Goal: Transaction & Acquisition: Book appointment/travel/reservation

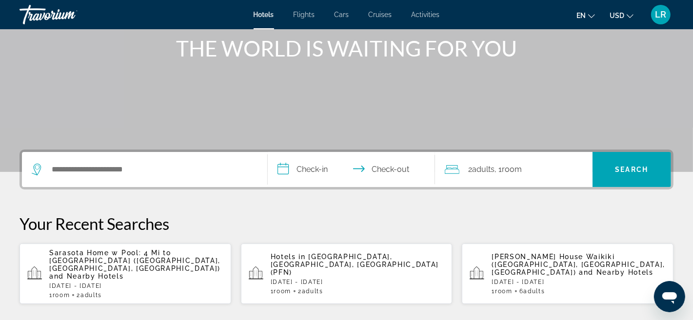
scroll to position [121, 0]
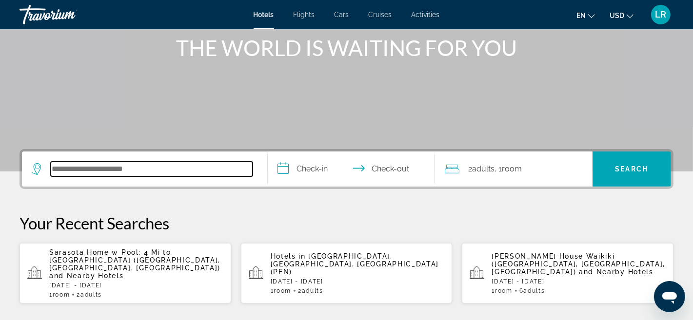
click at [51, 169] on input "Search hotel destination" at bounding box center [152, 169] width 202 height 15
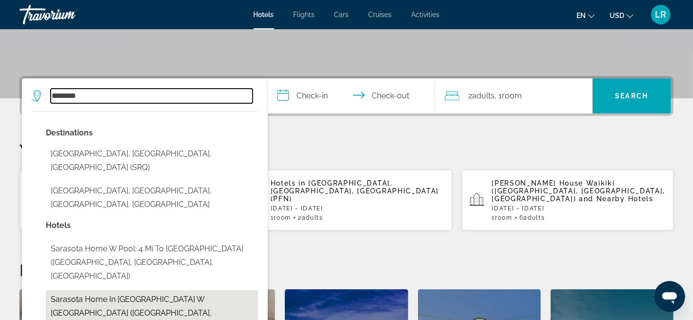
scroll to position [198, 0]
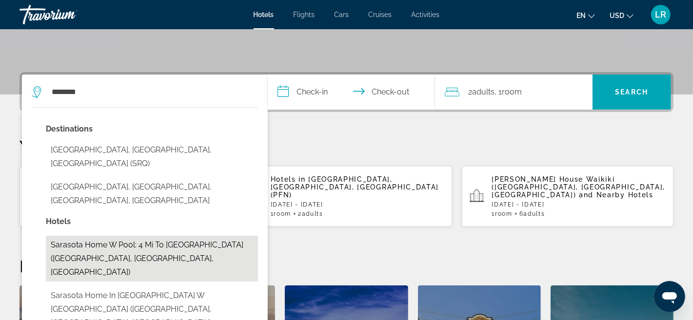
click at [137, 236] on button "Sarasota Home w Pool: 4 Mi to [GEOGRAPHIC_DATA] ([GEOGRAPHIC_DATA], [GEOGRAPHIC…" at bounding box center [152, 259] width 212 height 46
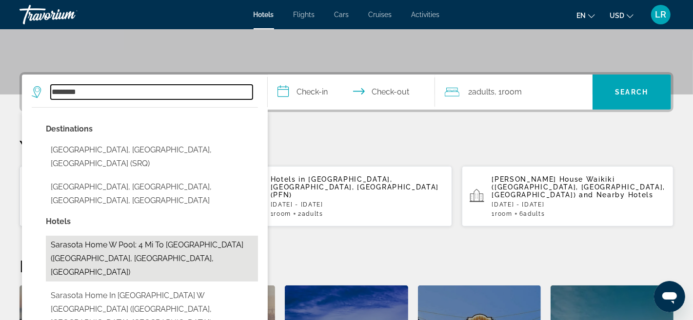
type input "**********"
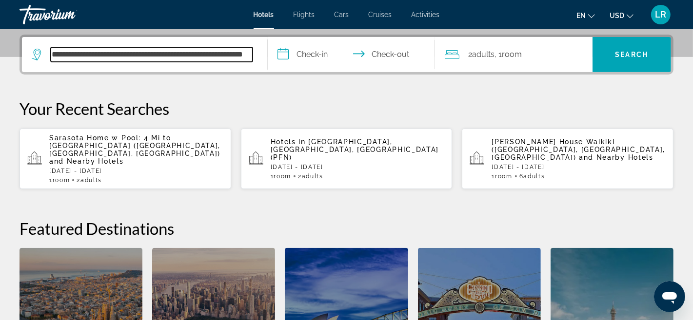
scroll to position [238, 0]
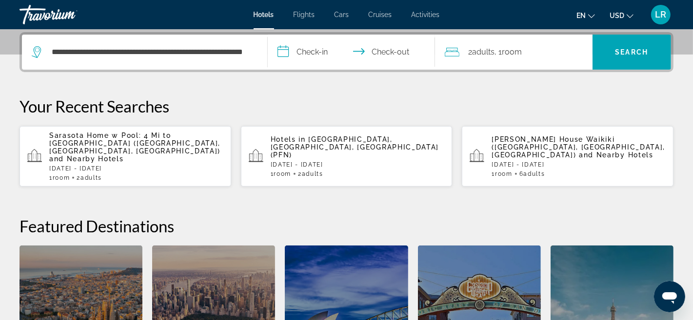
click at [281, 52] on input "**********" at bounding box center [353, 54] width 171 height 38
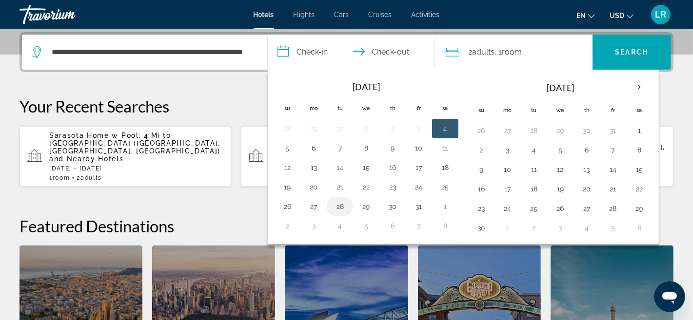
click at [340, 207] on button "28" at bounding box center [340, 207] width 16 height 14
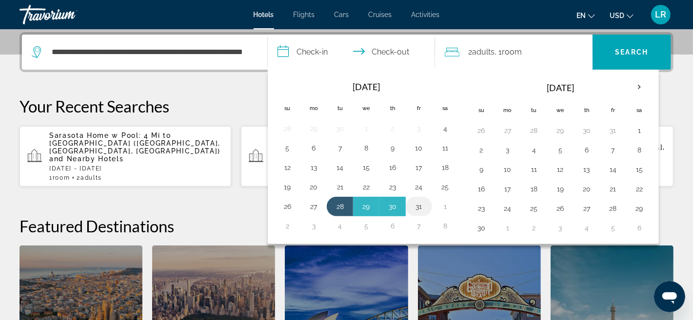
click at [414, 204] on button "31" at bounding box center [419, 207] width 16 height 14
type input "**********"
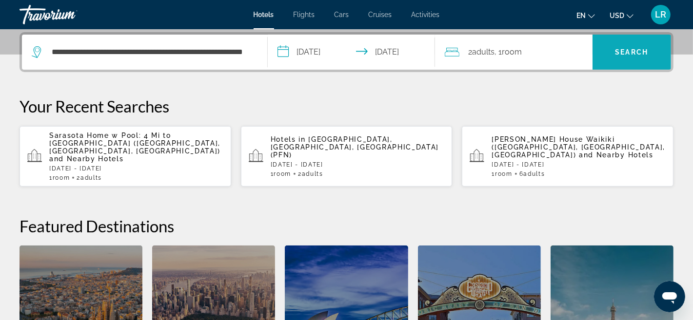
click at [639, 50] on span "Search" at bounding box center [632, 52] width 33 height 8
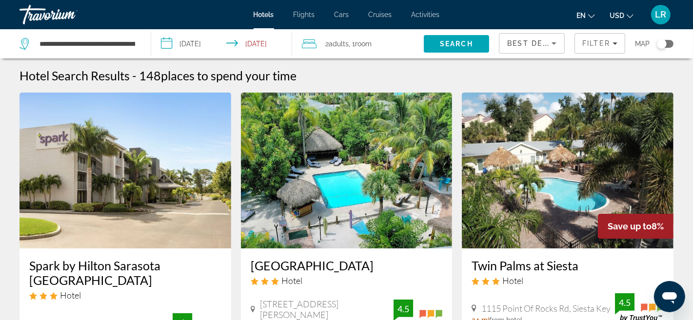
click at [137, 43] on div "**********" at bounding box center [80, 43] width 121 height 29
click at [139, 42] on div "**********" at bounding box center [80, 43] width 121 height 29
click at [140, 39] on div "**********" at bounding box center [80, 43] width 121 height 29
click at [137, 39] on div "**********" at bounding box center [80, 43] width 121 height 29
click at [134, 40] on input "**********" at bounding box center [88, 44] width 98 height 15
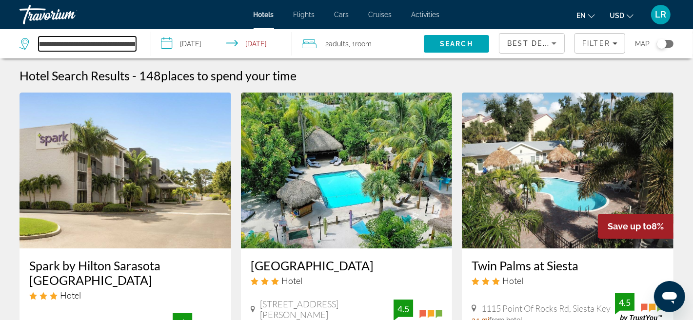
scroll to position [0, 112]
drag, startPoint x: 135, startPoint y: 43, endPoint x: 147, endPoint y: 50, distance: 13.7
click at [132, 40] on input "**********" at bounding box center [88, 44] width 98 height 15
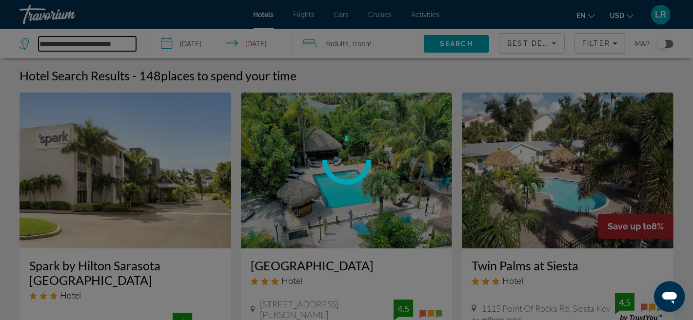
scroll to position [0, 0]
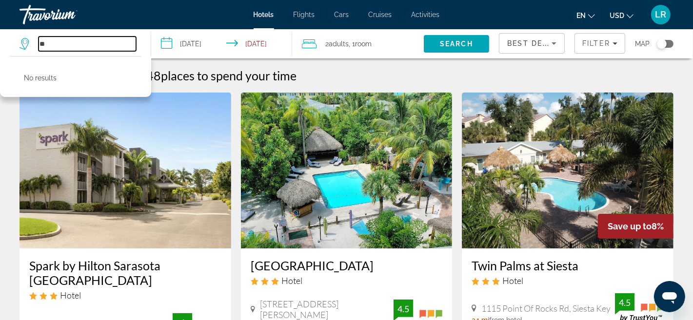
type input "*"
click at [42, 41] on input "*" at bounding box center [88, 44] width 98 height 15
type input "*"
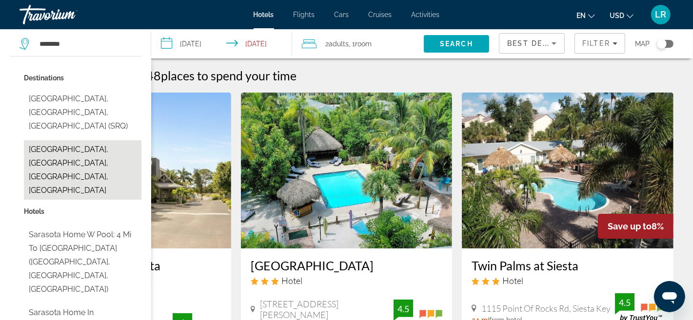
click at [61, 140] on button "[GEOGRAPHIC_DATA], [GEOGRAPHIC_DATA], [GEOGRAPHIC_DATA], [GEOGRAPHIC_DATA]" at bounding box center [83, 170] width 118 height 60
type input "**********"
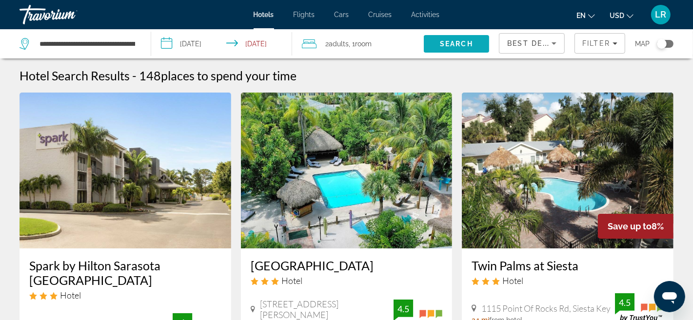
click at [458, 41] on span "Search" at bounding box center [456, 44] width 33 height 8
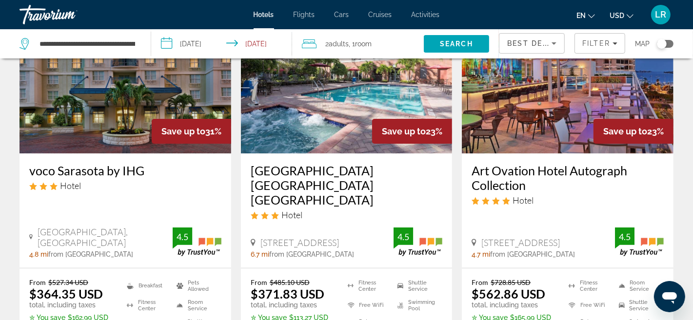
scroll to position [85, 0]
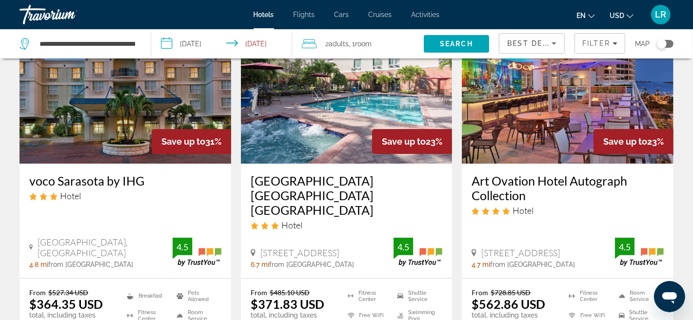
click at [92, 160] on img "Main content" at bounding box center [126, 86] width 212 height 156
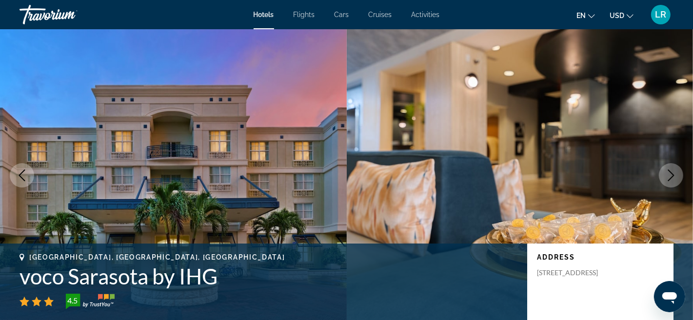
click at [669, 178] on icon "Next image" at bounding box center [671, 176] width 12 height 12
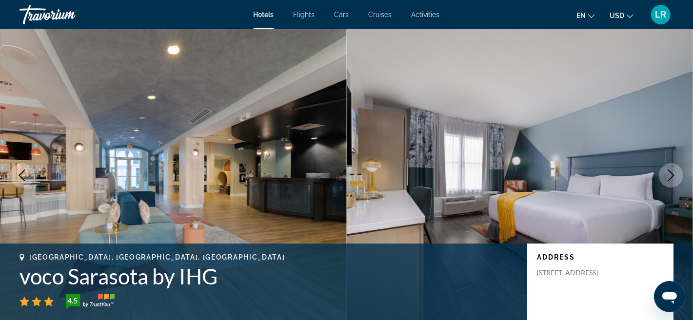
click at [669, 178] on icon "Next image" at bounding box center [671, 176] width 12 height 12
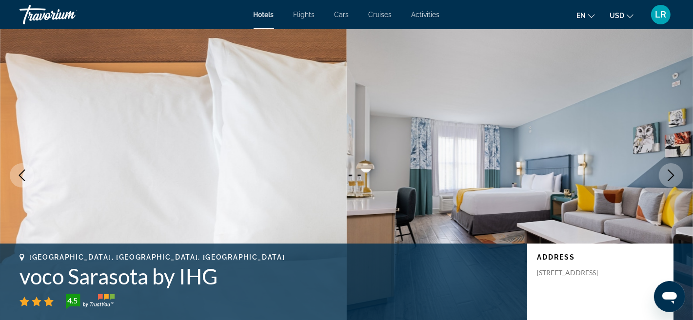
click at [669, 178] on icon "Next image" at bounding box center [671, 176] width 12 height 12
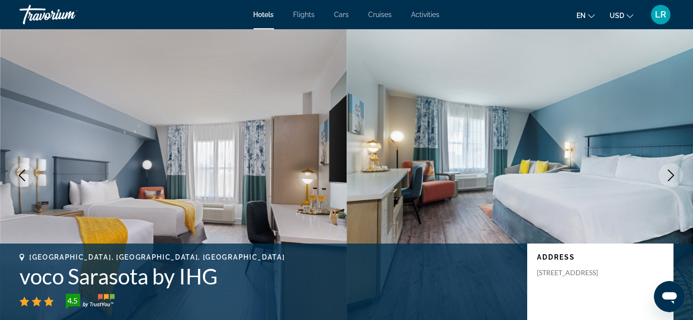
click at [669, 178] on icon "Next image" at bounding box center [671, 176] width 12 height 12
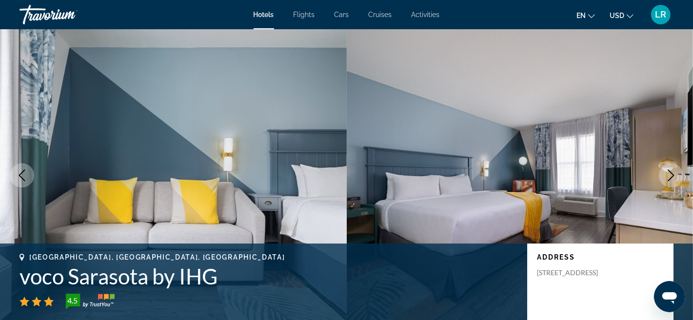
click at [669, 178] on icon "Next image" at bounding box center [671, 176] width 12 height 12
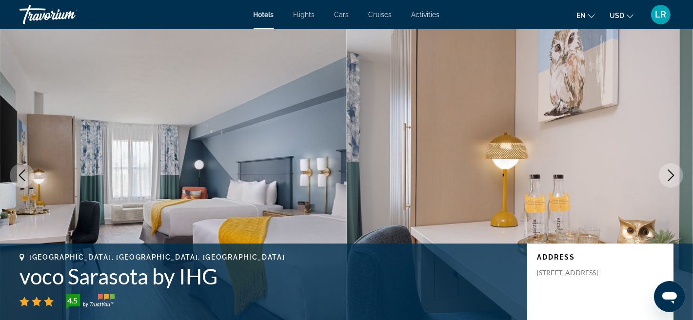
click at [673, 177] on icon "Next image" at bounding box center [671, 176] width 12 height 12
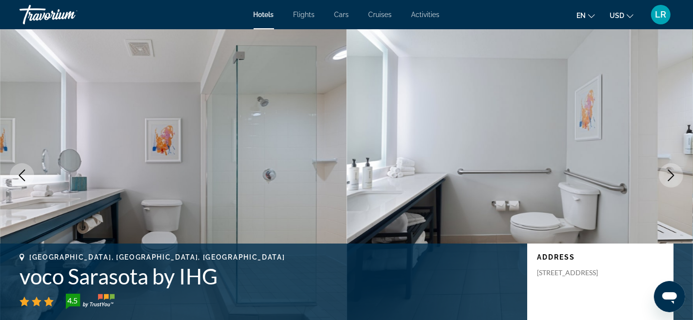
click at [665, 177] on button "Next image" at bounding box center [671, 175] width 24 height 24
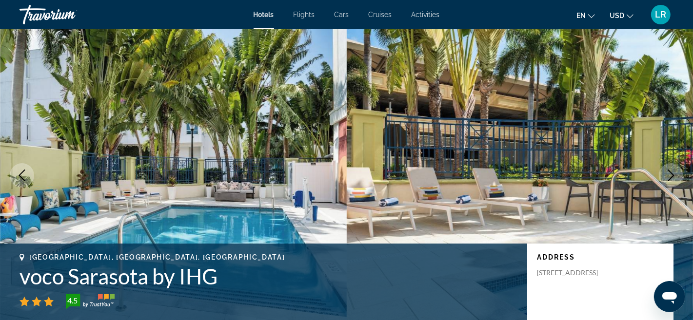
click at [665, 177] on button "Next image" at bounding box center [671, 175] width 24 height 24
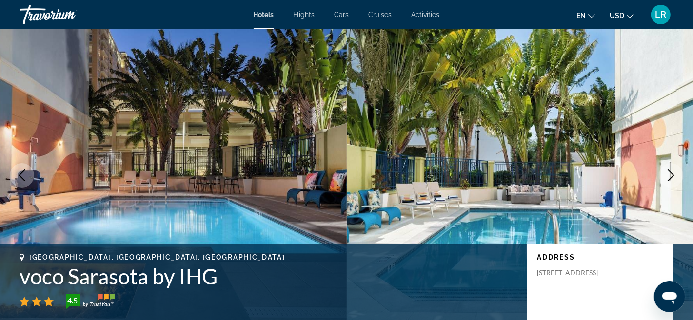
click at [665, 177] on button "Next image" at bounding box center [671, 175] width 24 height 24
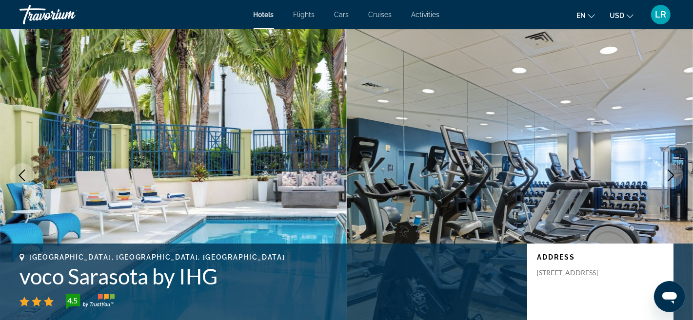
click at [665, 177] on button "Next image" at bounding box center [671, 175] width 24 height 24
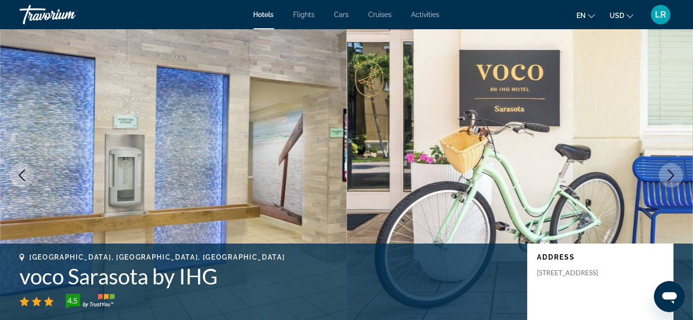
click at [665, 177] on button "Next image" at bounding box center [671, 175] width 24 height 24
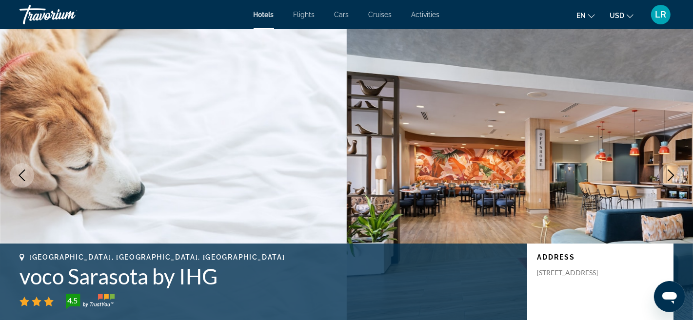
click at [665, 177] on button "Next image" at bounding box center [671, 175] width 24 height 24
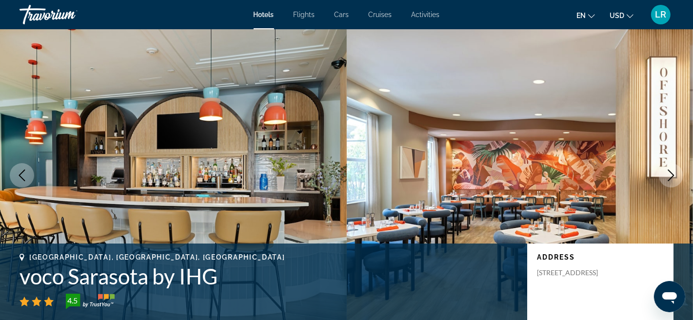
click at [665, 177] on button "Next image" at bounding box center [671, 175] width 24 height 24
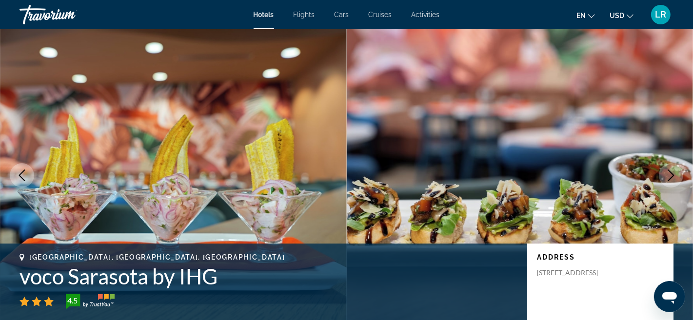
click at [674, 177] on icon "Next image" at bounding box center [671, 176] width 12 height 12
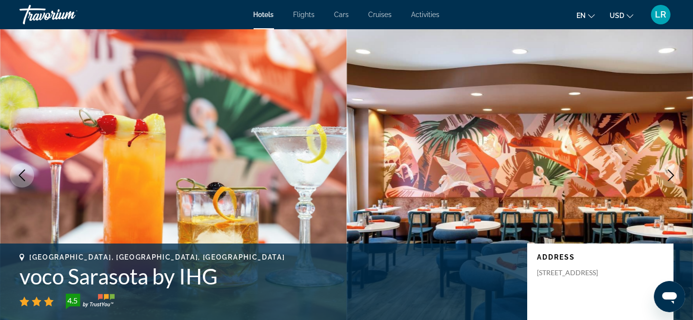
click at [671, 172] on icon "Next image" at bounding box center [671, 176] width 12 height 12
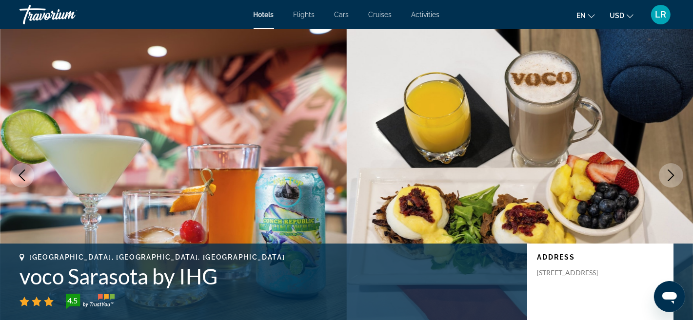
click at [672, 177] on icon "Next image" at bounding box center [671, 176] width 6 height 12
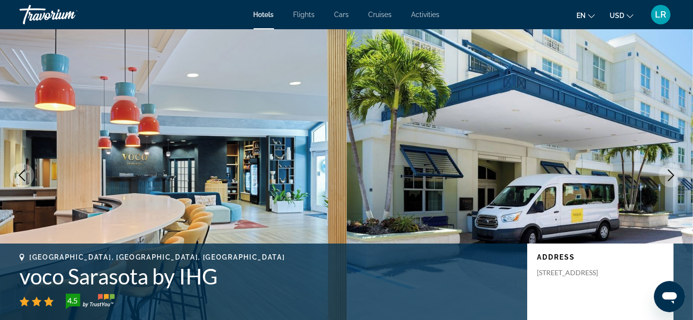
click at [647, 186] on img "Main content" at bounding box center [520, 175] width 347 height 293
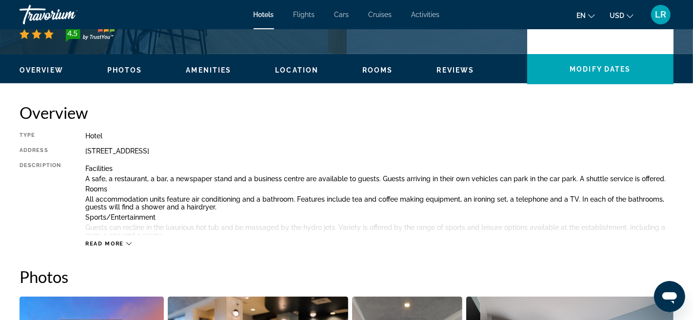
scroll to position [268, 0]
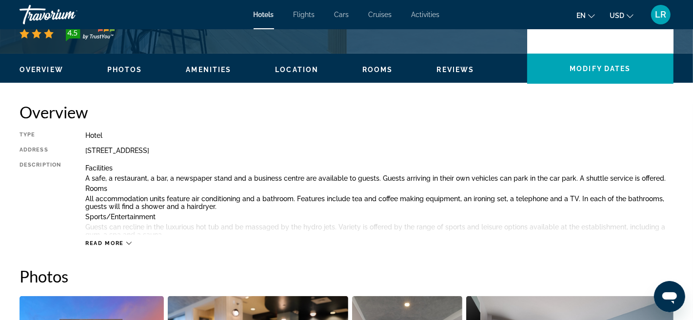
click at [127, 243] on icon "Main content" at bounding box center [128, 243] width 5 height 5
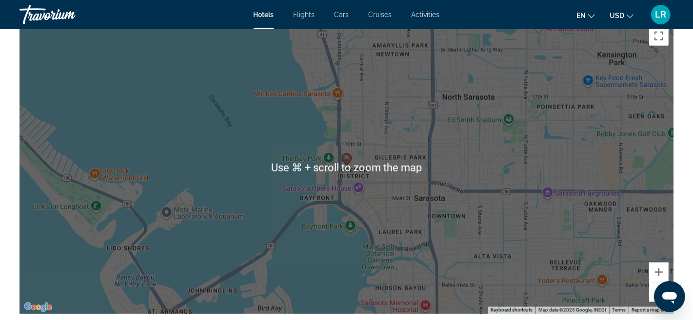
scroll to position [973, 0]
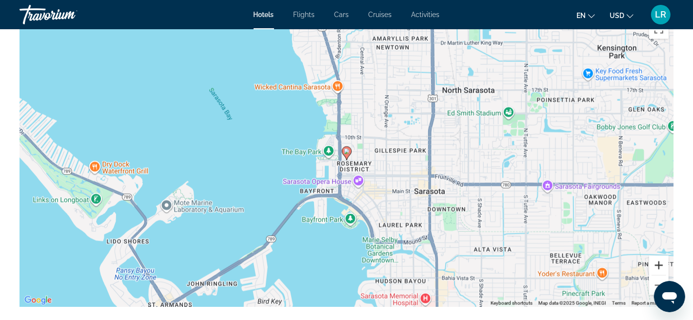
click at [661, 269] on button "Zoom in" at bounding box center [659, 266] width 20 height 20
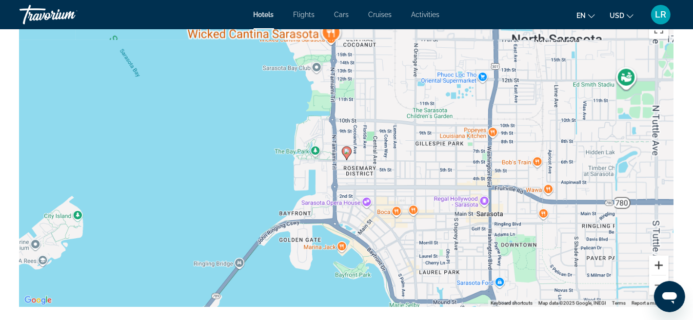
click at [661, 269] on button "Zoom in" at bounding box center [659, 266] width 20 height 20
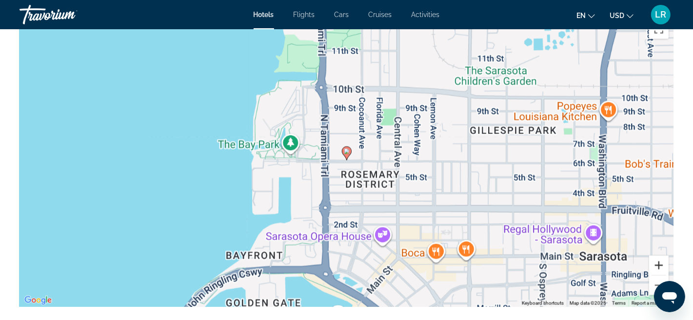
click at [661, 269] on button "Zoom in" at bounding box center [659, 266] width 20 height 20
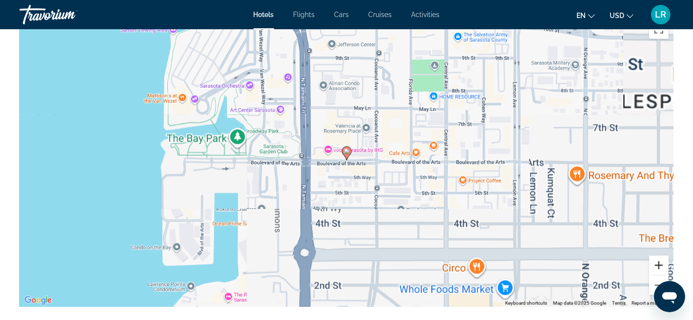
click at [660, 269] on button "Zoom in" at bounding box center [659, 266] width 20 height 20
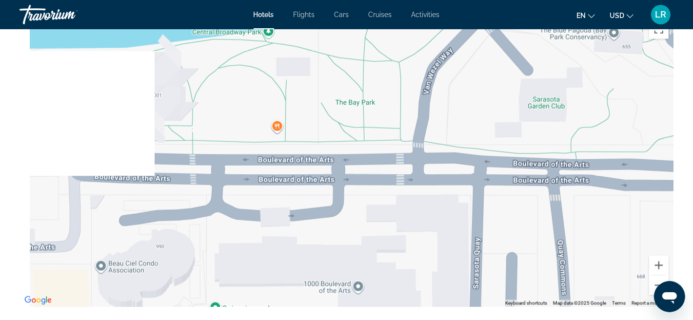
drag, startPoint x: 86, startPoint y: 178, endPoint x: 700, endPoint y: 187, distance: 613.7
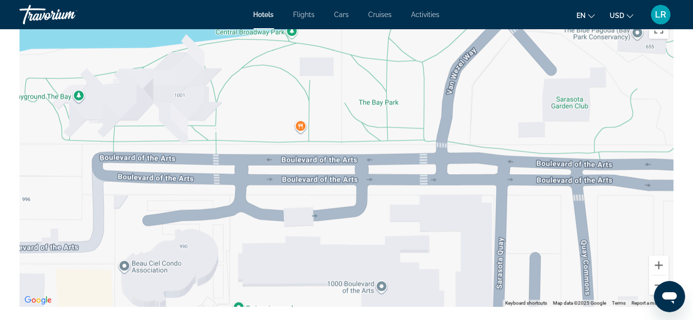
scroll to position [2215, 0]
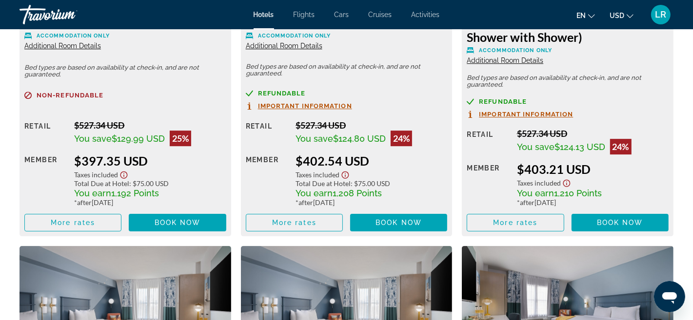
drag, startPoint x: 702, startPoint y: 182, endPoint x: 691, endPoint y: 182, distance: 10.7
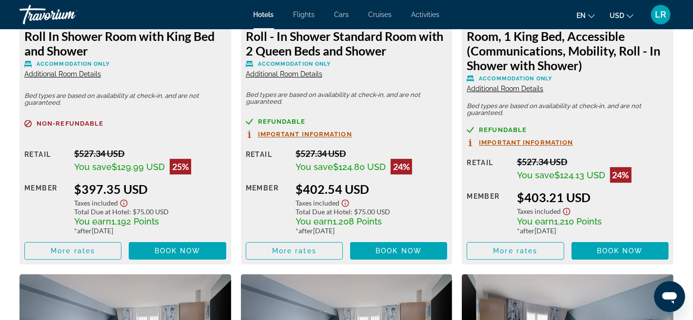
scroll to position [2187, 0]
click at [49, 75] on span "Additional Room Details" at bounding box center [62, 74] width 77 height 8
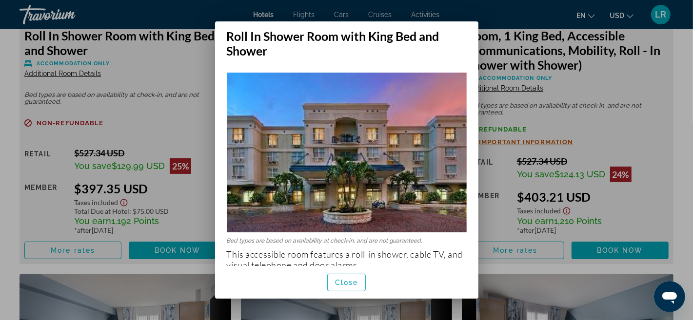
scroll to position [0, 0]
click at [166, 53] on div at bounding box center [346, 160] width 693 height 320
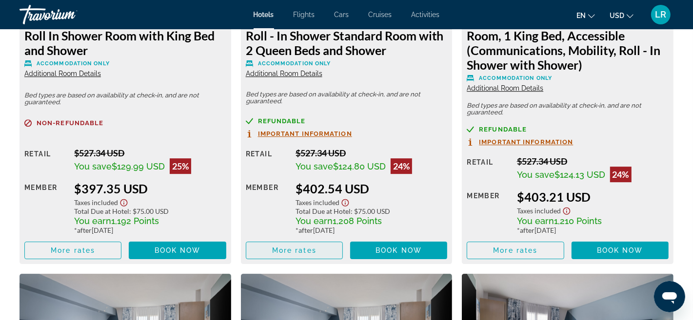
scroll to position [2464, 0]
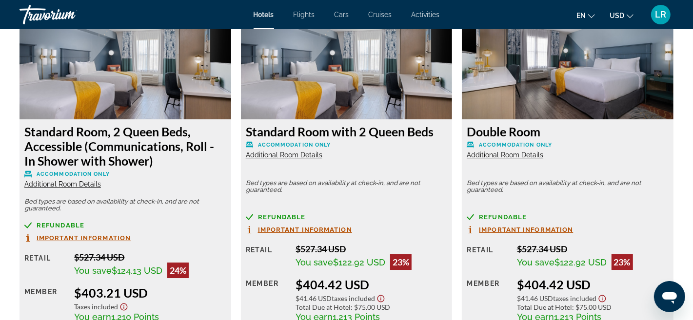
click at [275, 157] on span "Additional Room Details" at bounding box center [284, 155] width 77 height 8
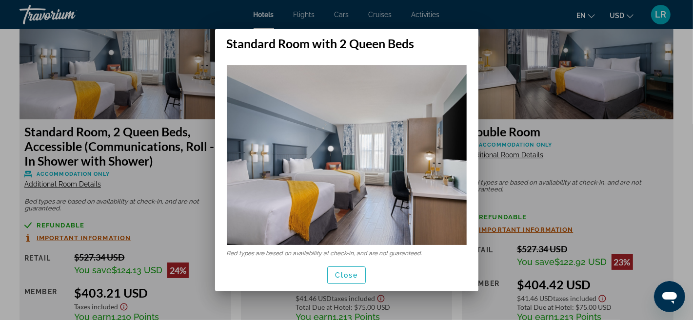
scroll to position [0, 0]
click at [338, 278] on span "Close" at bounding box center [346, 276] width 23 height 8
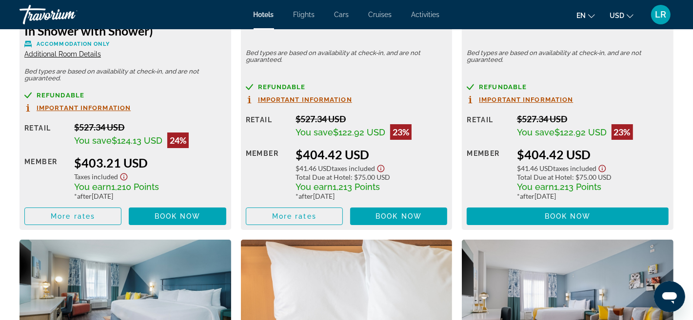
scroll to position [2626, 0]
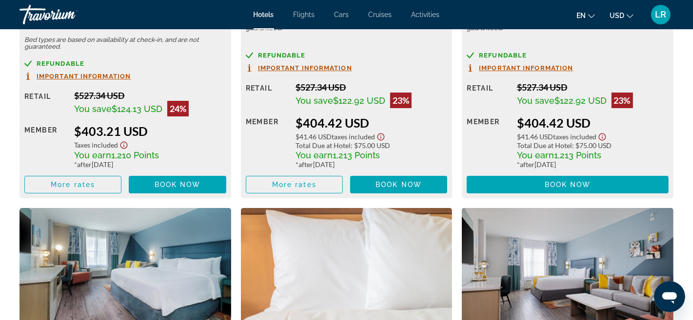
click at [382, 139] on icon "Show Taxes and Fees disclaimer" at bounding box center [381, 137] width 7 height 7
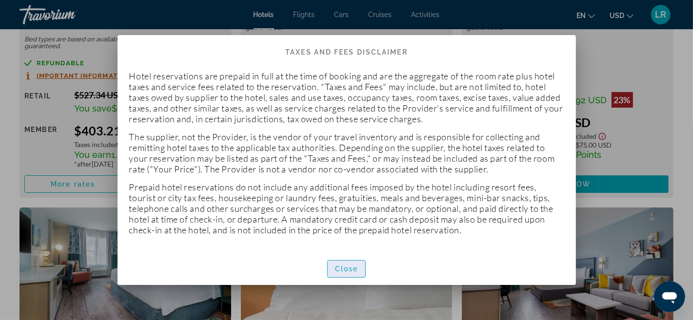
click at [337, 269] on span "Close" at bounding box center [346, 269] width 23 height 8
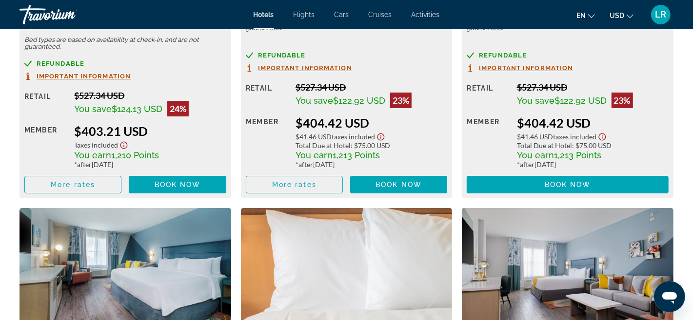
click at [319, 68] on span "Important Information" at bounding box center [305, 68] width 94 height 6
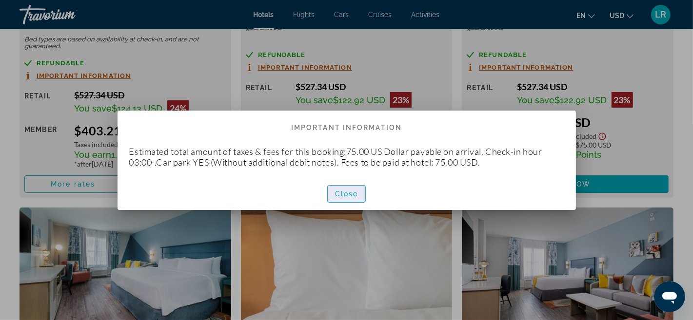
click at [345, 190] on span "Close" at bounding box center [346, 194] width 23 height 8
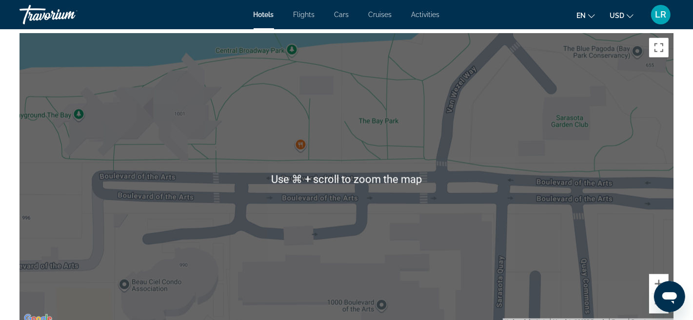
scroll to position [1012, 0]
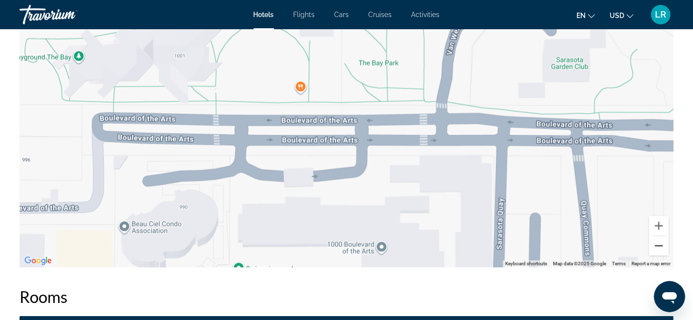
click at [659, 246] on button "Zoom out" at bounding box center [659, 247] width 20 height 20
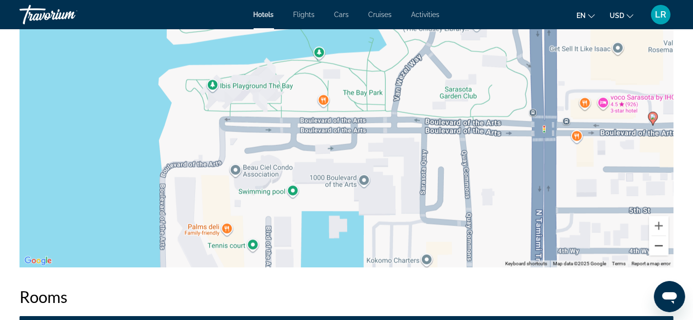
click at [659, 242] on button "Zoom out" at bounding box center [659, 247] width 20 height 20
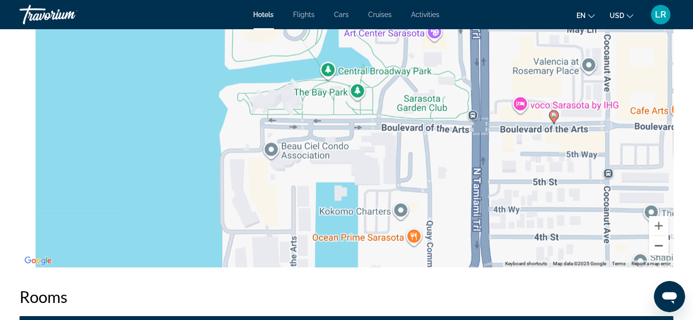
click at [659, 242] on button "Zoom out" at bounding box center [659, 247] width 20 height 20
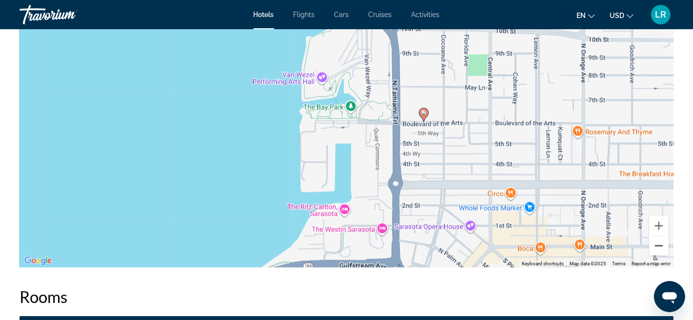
click at [659, 242] on button "Zoom out" at bounding box center [659, 247] width 20 height 20
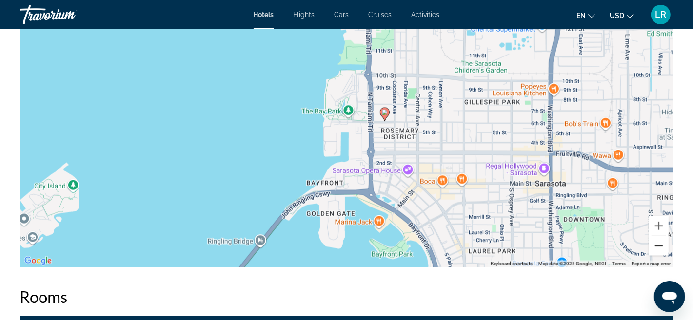
click at [659, 242] on button "Zoom out" at bounding box center [659, 247] width 20 height 20
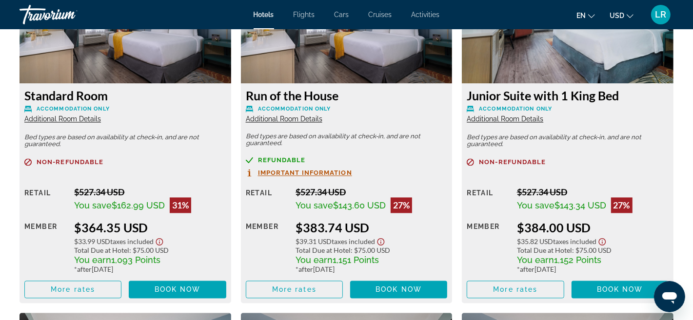
scroll to position [1411, 0]
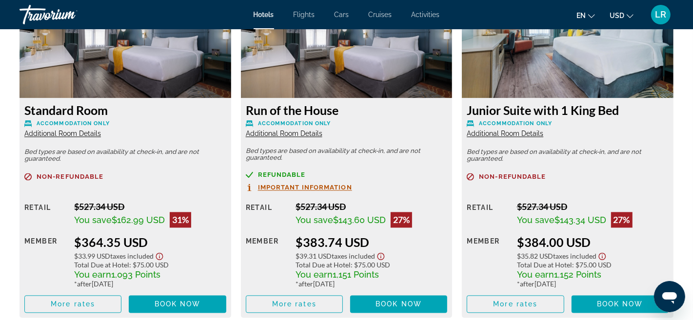
click at [65, 130] on span "Additional Room Details" at bounding box center [62, 134] width 77 height 8
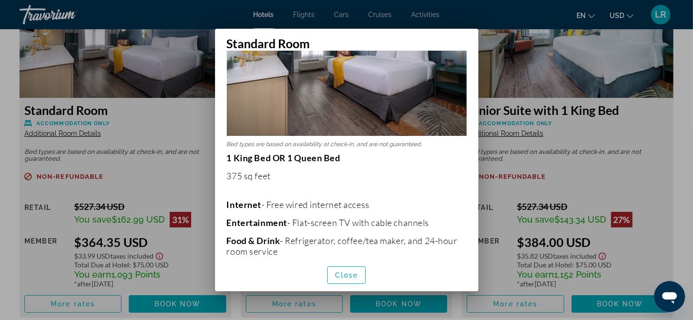
scroll to position [110, 0]
click at [341, 277] on span "Close" at bounding box center [346, 276] width 23 height 8
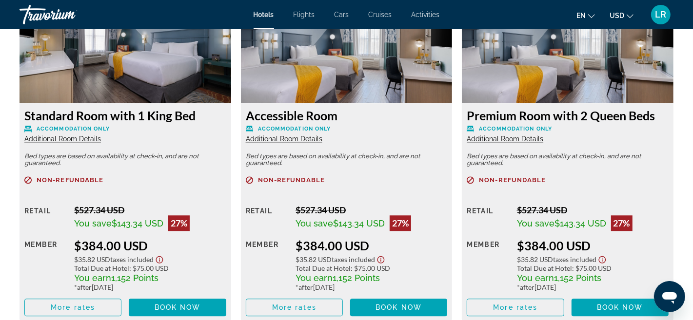
scroll to position [1757, 0]
click at [503, 137] on span "Additional Room Details" at bounding box center [505, 139] width 77 height 8
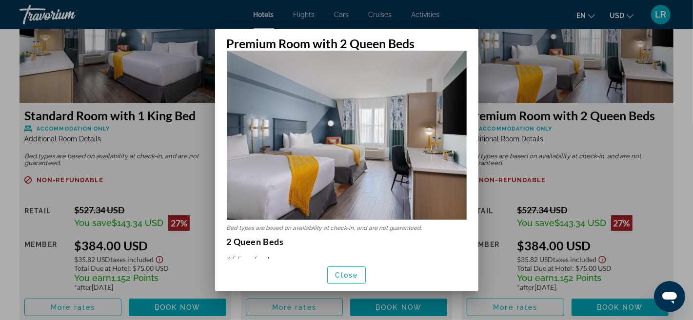
scroll to position [0, 0]
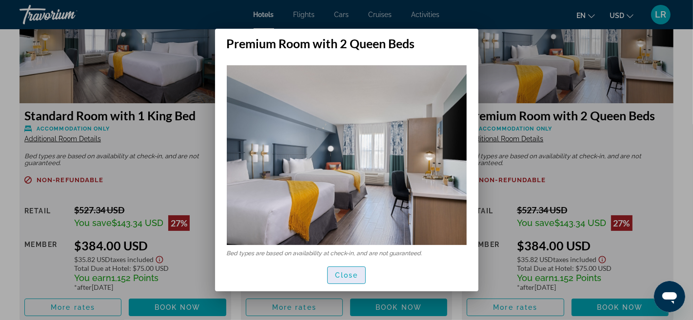
click at [343, 278] on span "Close" at bounding box center [346, 276] width 23 height 8
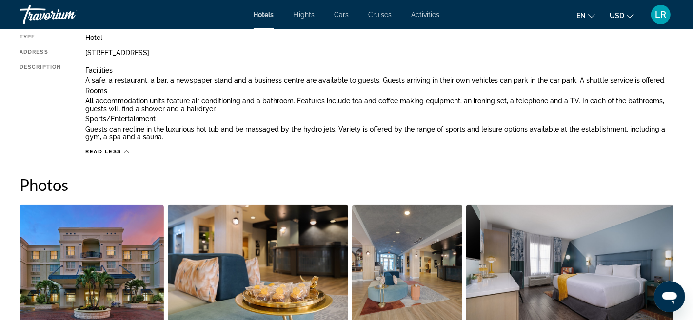
scroll to position [320, 0]
